Goal: Book appointment/travel/reservation

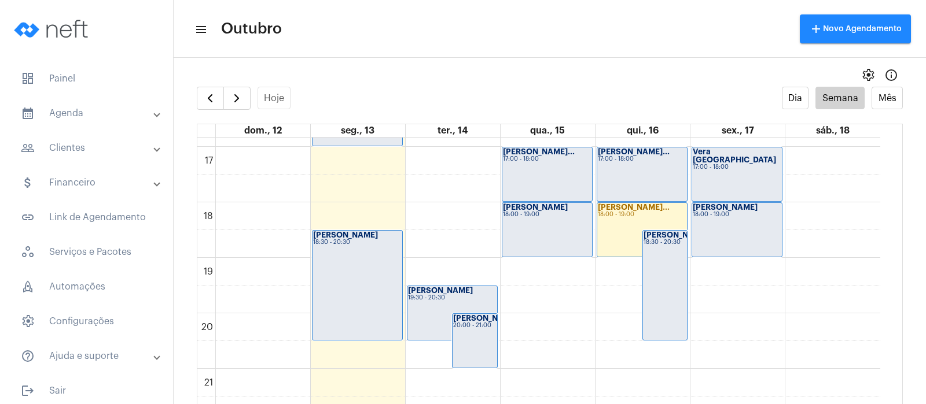
scroll to position [899, 0]
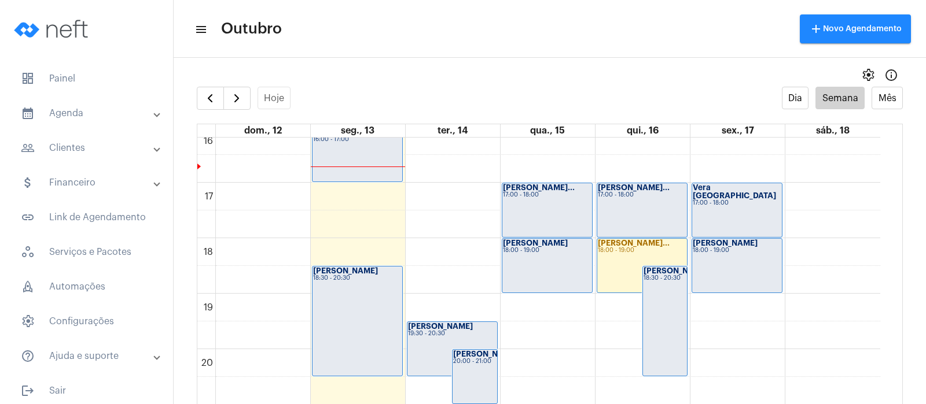
click at [355, 275] on div "18:30 - 20:30" at bounding box center [357, 278] width 89 height 6
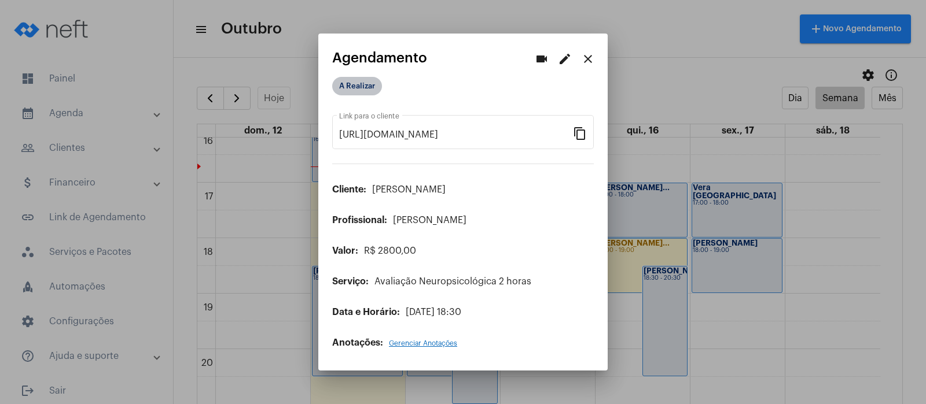
click at [352, 83] on mat-chip "A Realizar" at bounding box center [357, 86] width 50 height 19
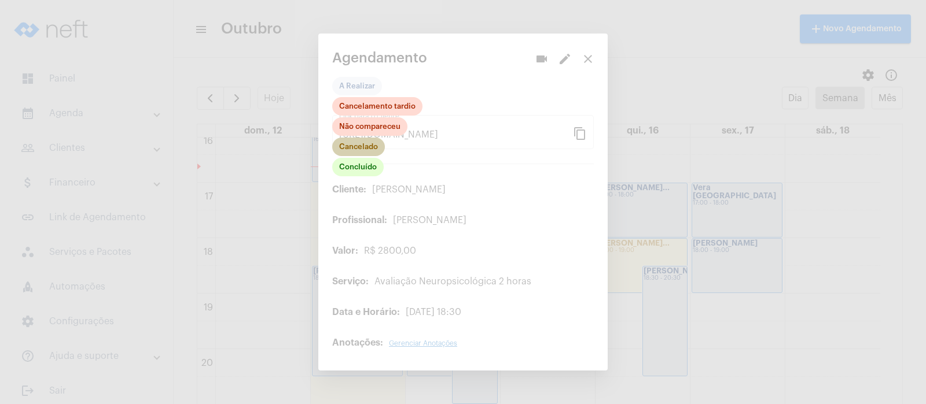
click at [353, 144] on mat-chip "Cancelado" at bounding box center [358, 147] width 53 height 19
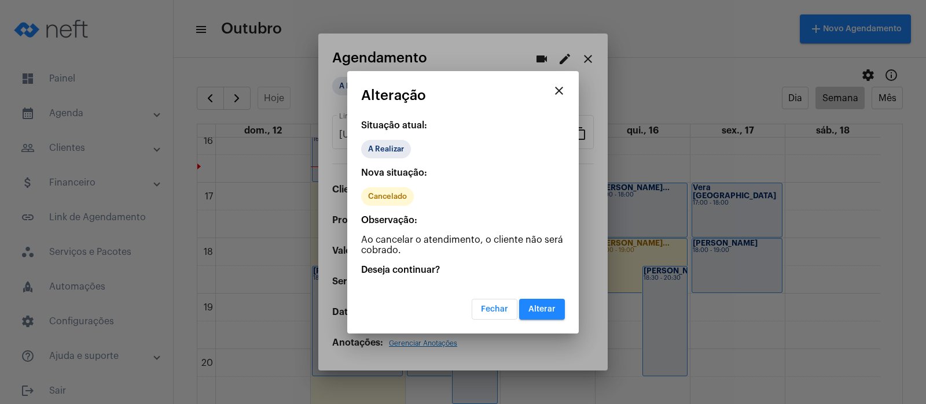
click at [536, 313] on button "Alterar" at bounding box center [542, 309] width 46 height 21
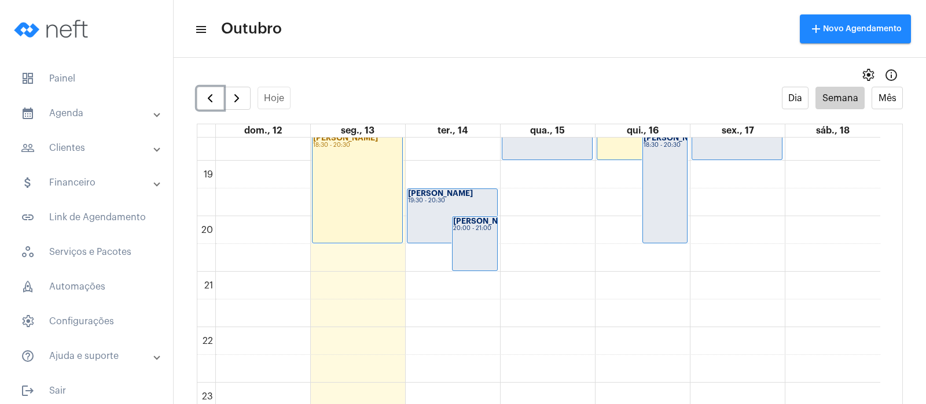
scroll to position [1044, 0]
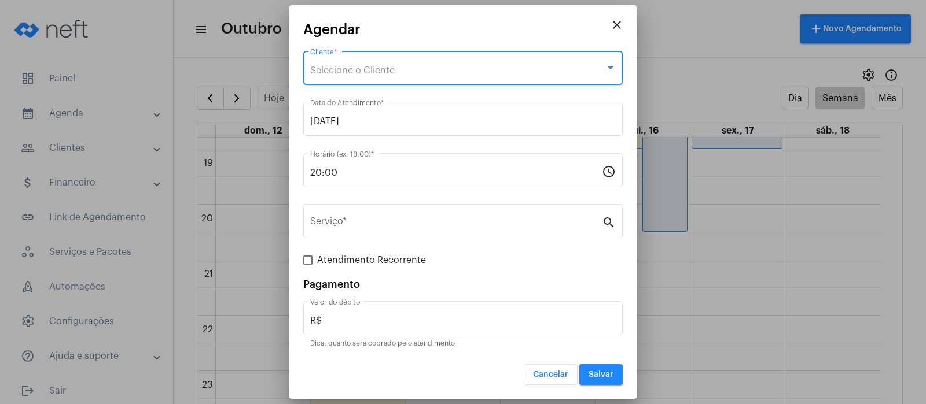
click at [340, 67] on span "Selecione o Cliente" at bounding box center [352, 70] width 84 height 9
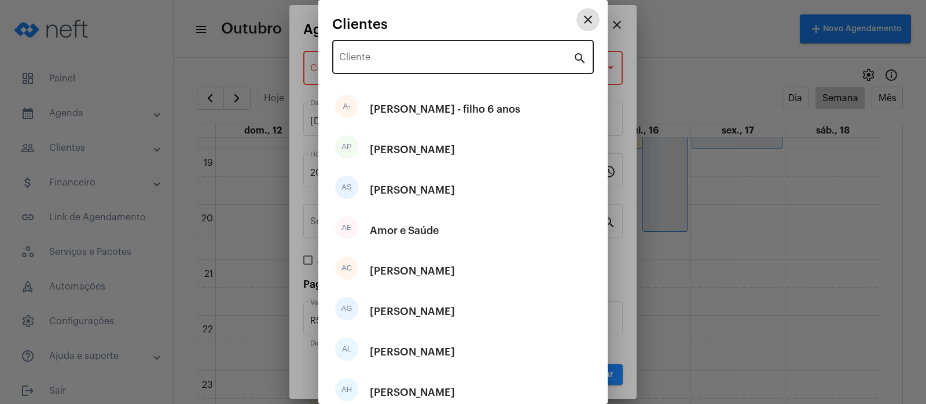
click at [385, 57] on input "Cliente" at bounding box center [456, 59] width 234 height 10
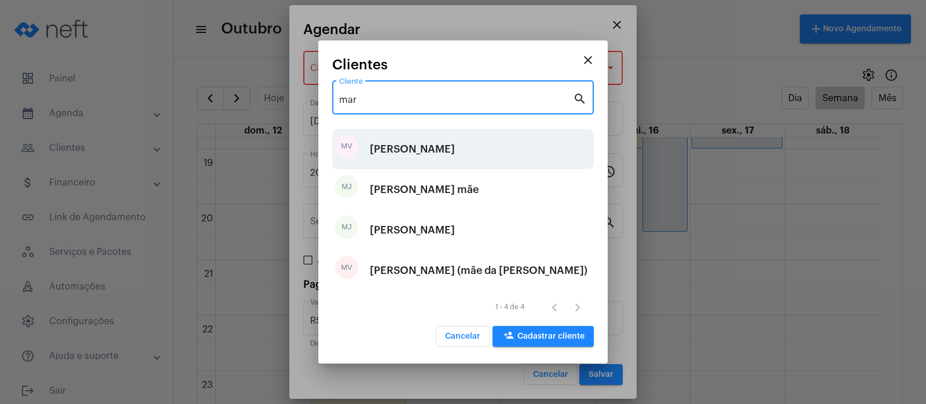
type input "mar"
click at [404, 143] on div "[PERSON_NAME]" at bounding box center [412, 149] width 85 height 35
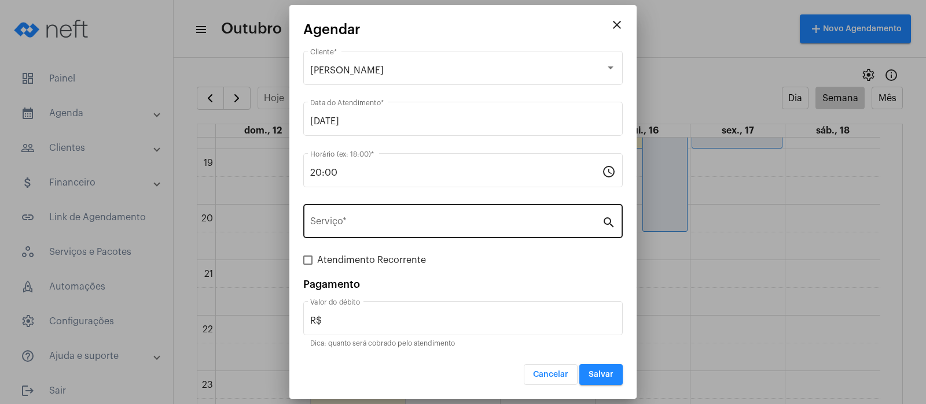
click at [423, 218] on div "Serviço *" at bounding box center [456, 220] width 292 height 36
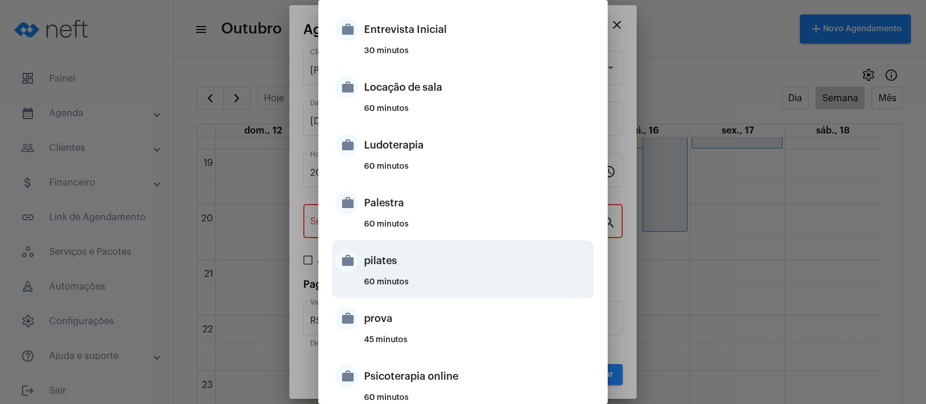
scroll to position [651, 0]
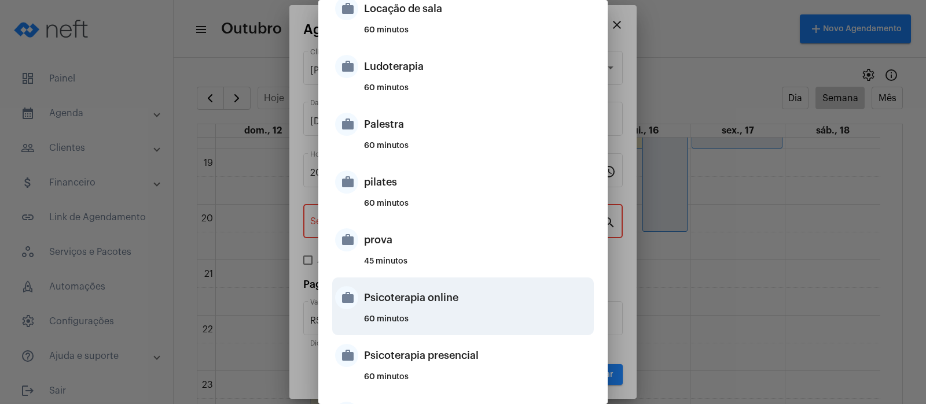
click at [386, 301] on div "Psicoterapia online" at bounding box center [477, 298] width 227 height 35
type input "Psicoterapia online"
type input "R$ 150"
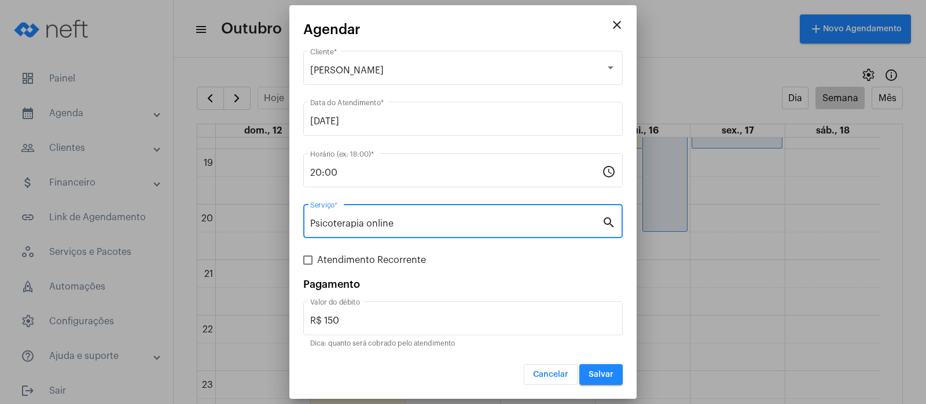
click at [609, 371] on span "Salvar" at bounding box center [600, 375] width 25 height 8
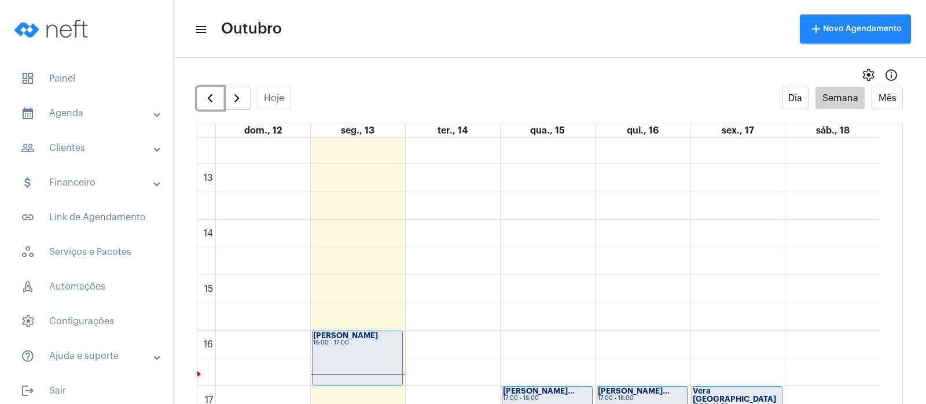
scroll to position [610, 0]
